Goal: Task Accomplishment & Management: Manage account settings

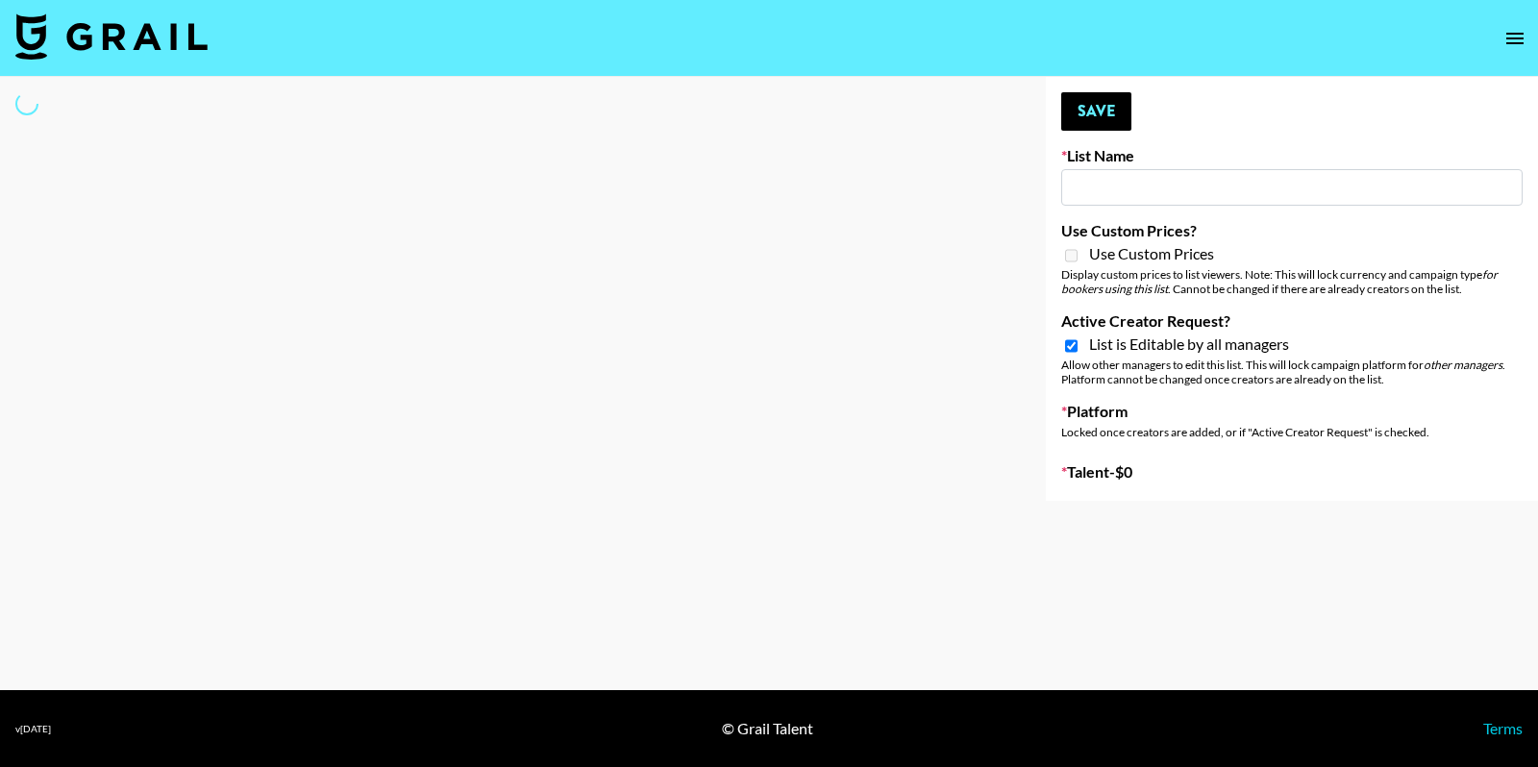
type input "Playa Paradiso - djtennisofficial & [PERSON_NAME]"
checkbox input "true"
select select "Song"
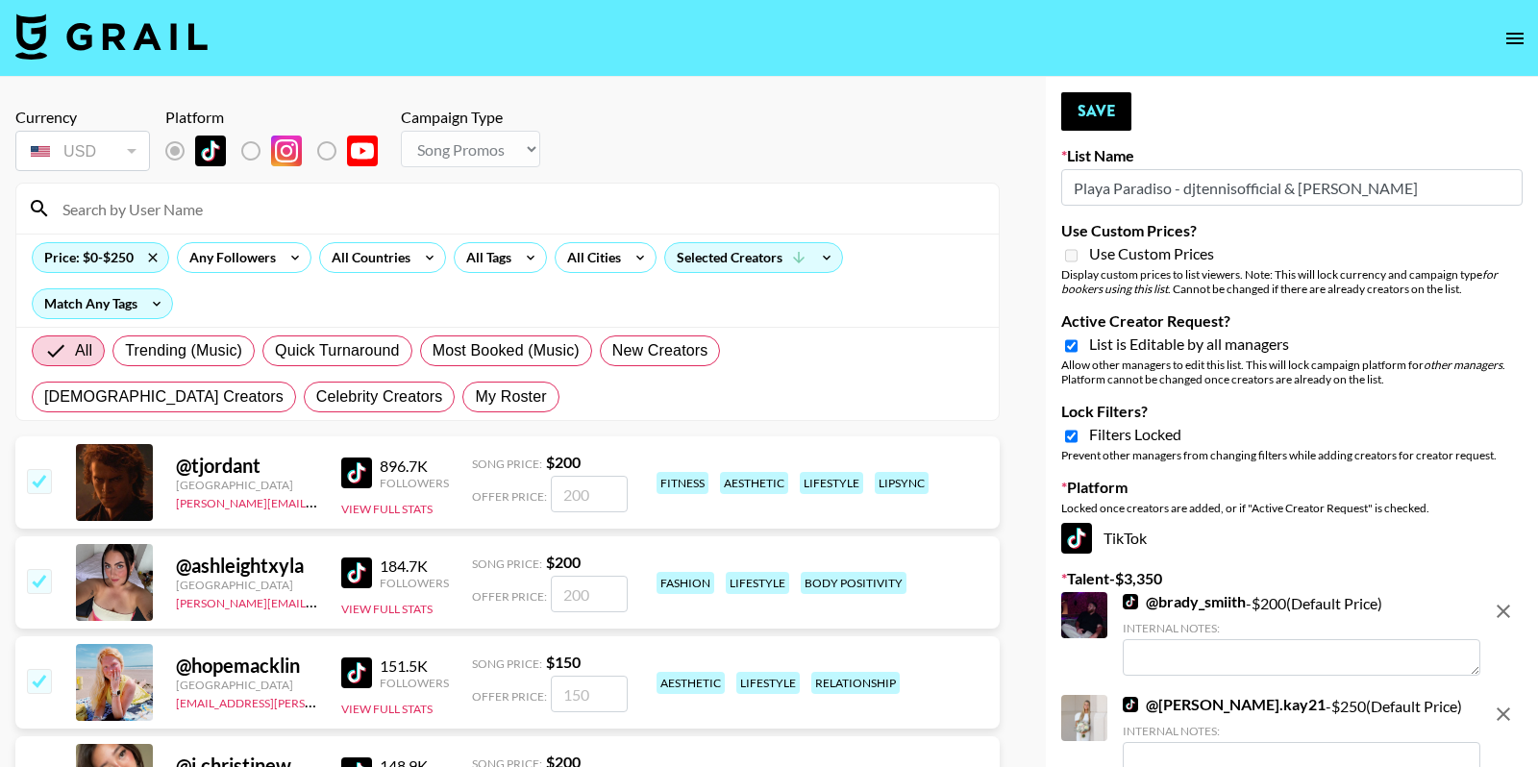
click at [1209, 196] on input "Playa Paradiso - djtennisofficial & [PERSON_NAME]" at bounding box center [1293, 187] width 462 height 37
click at [1519, 31] on icon "open drawer" at bounding box center [1515, 38] width 23 height 23
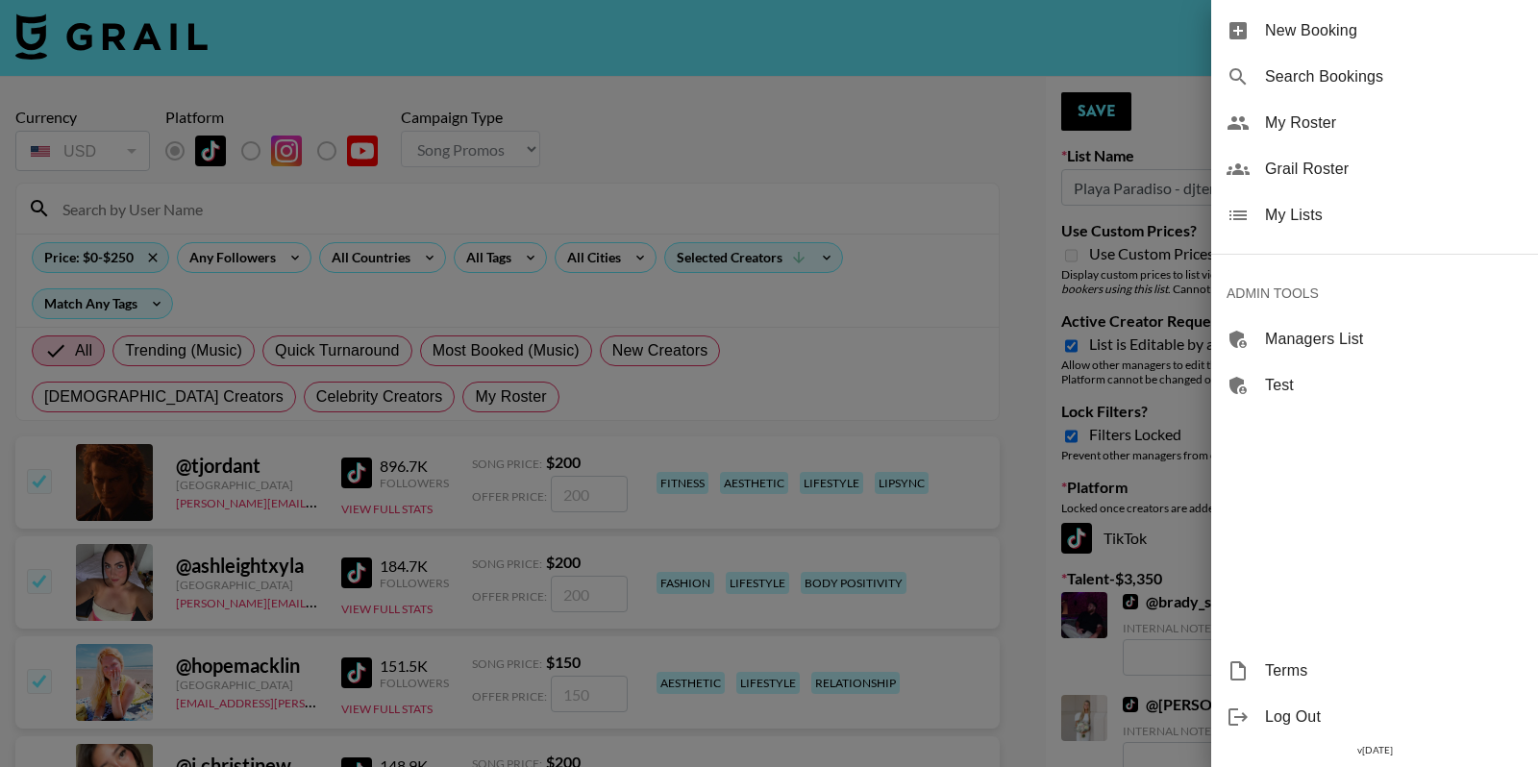
click at [1386, 217] on span "My Lists" at bounding box center [1394, 215] width 258 height 23
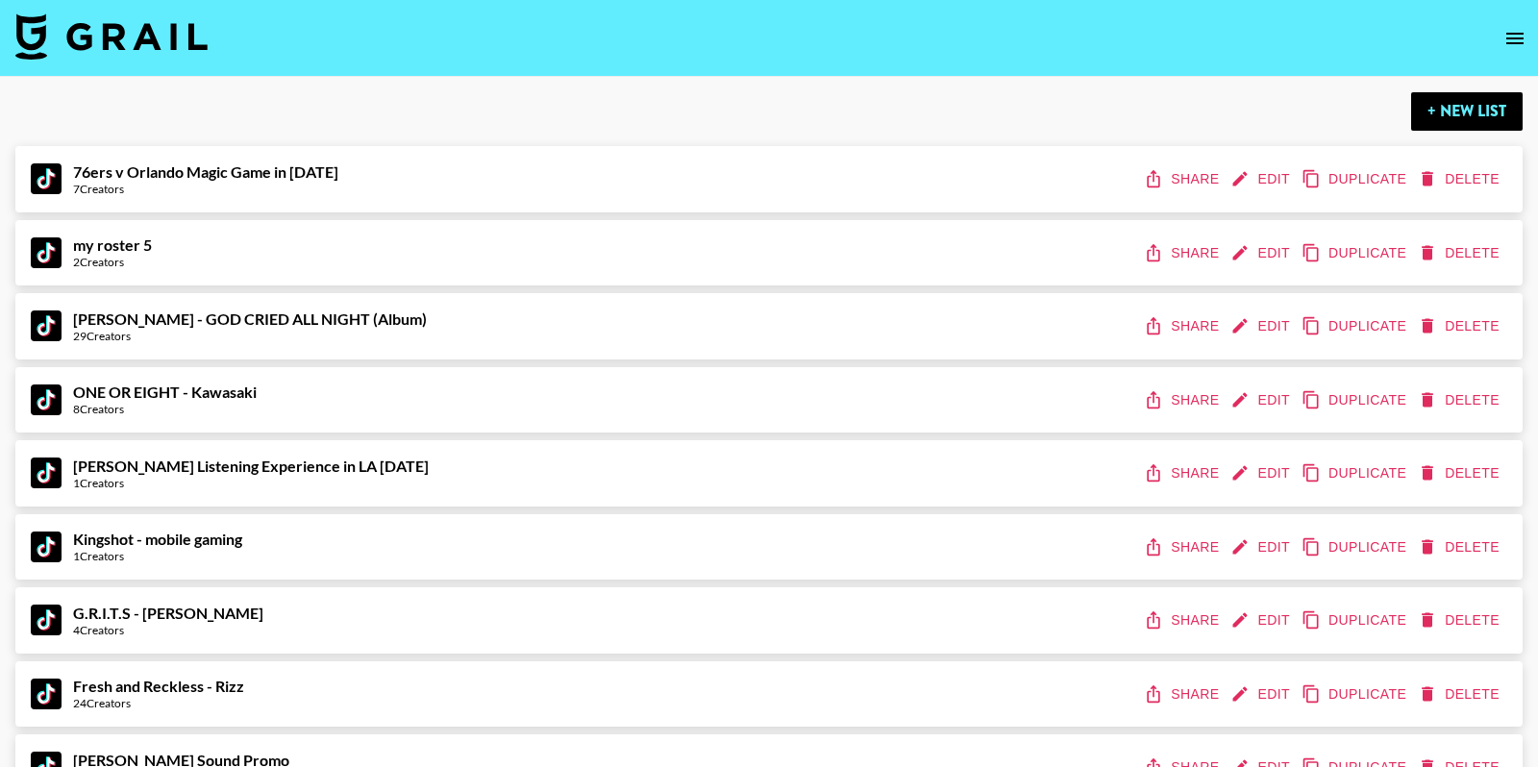
scroll to position [8687, 0]
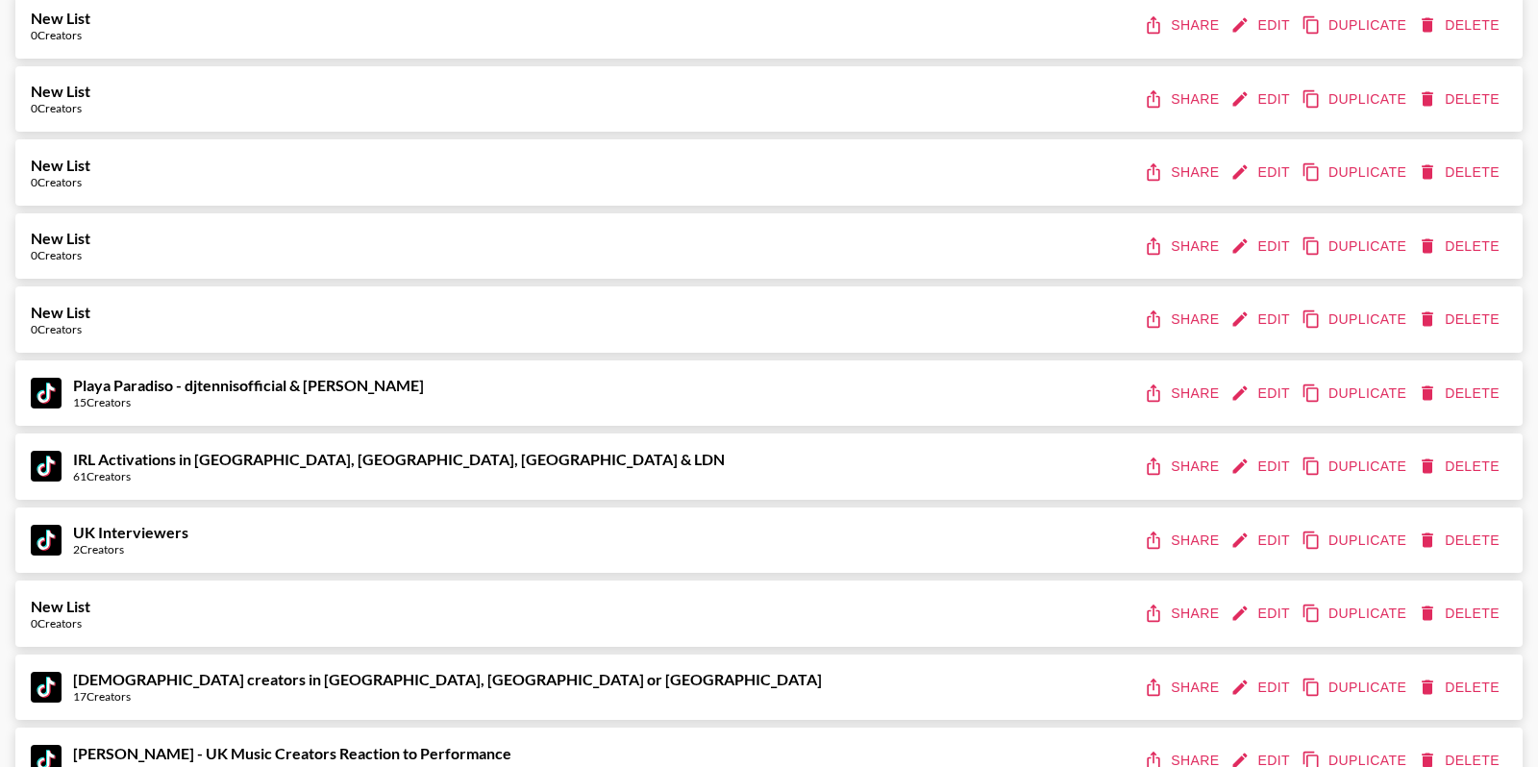
click at [1169, 392] on button "Share" at bounding box center [1183, 394] width 87 height 36
